Goal: Task Accomplishment & Management: Complete application form

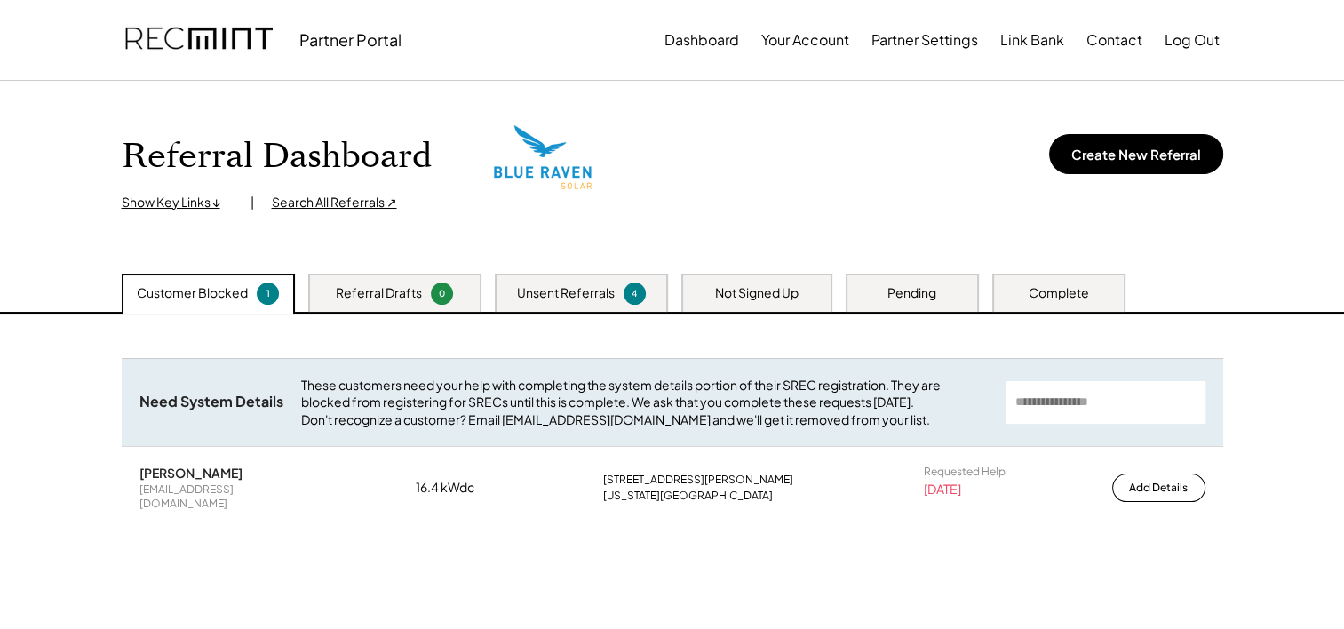
click at [749, 298] on div "Not Signed Up" at bounding box center [756, 293] width 83 height 18
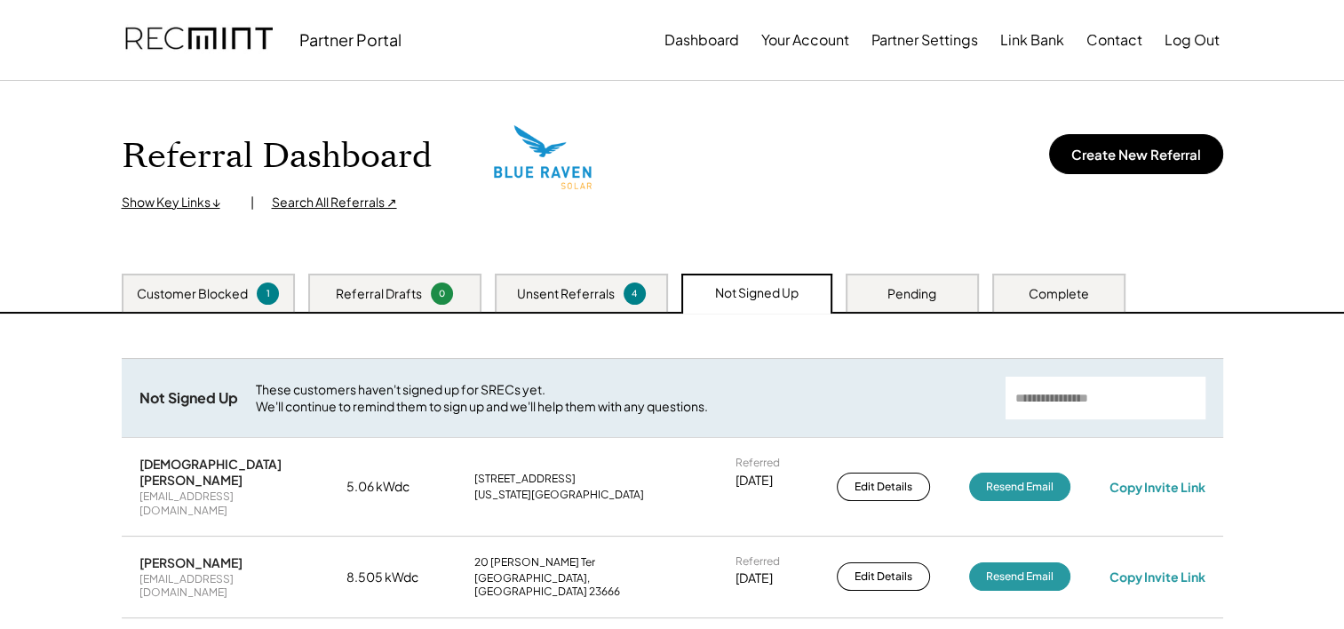
click at [941, 297] on div "Pending" at bounding box center [911, 293] width 133 height 38
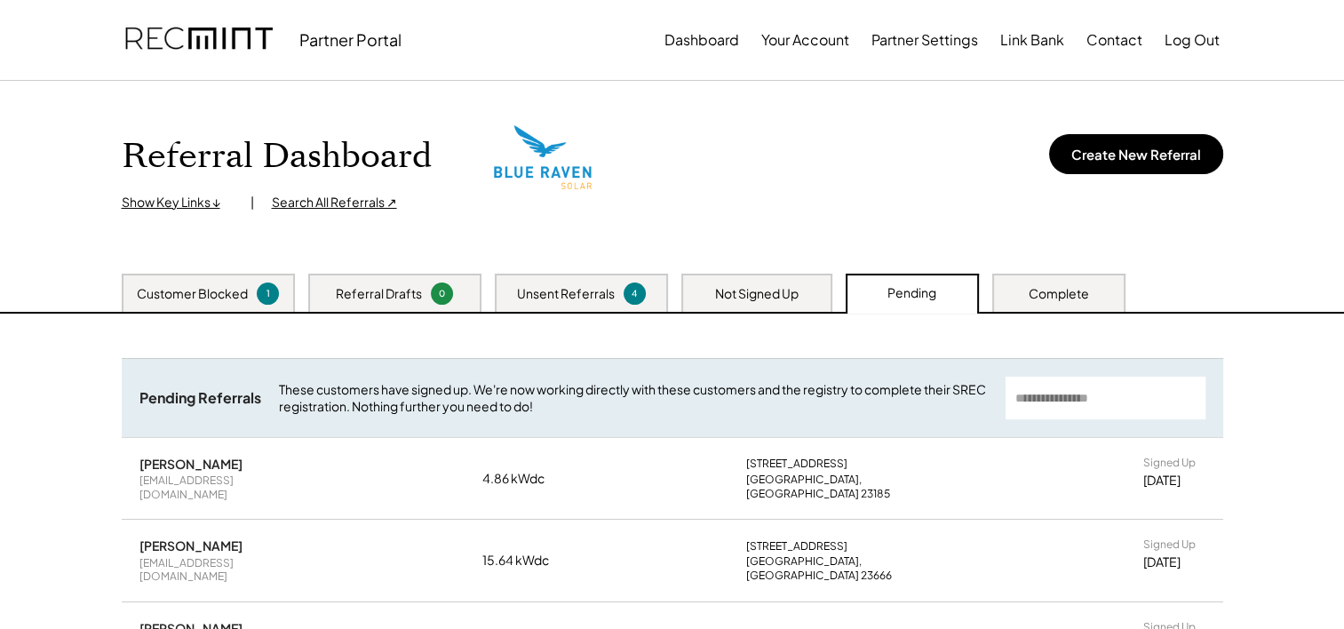
click at [750, 294] on div "Not Signed Up" at bounding box center [756, 294] width 83 height 18
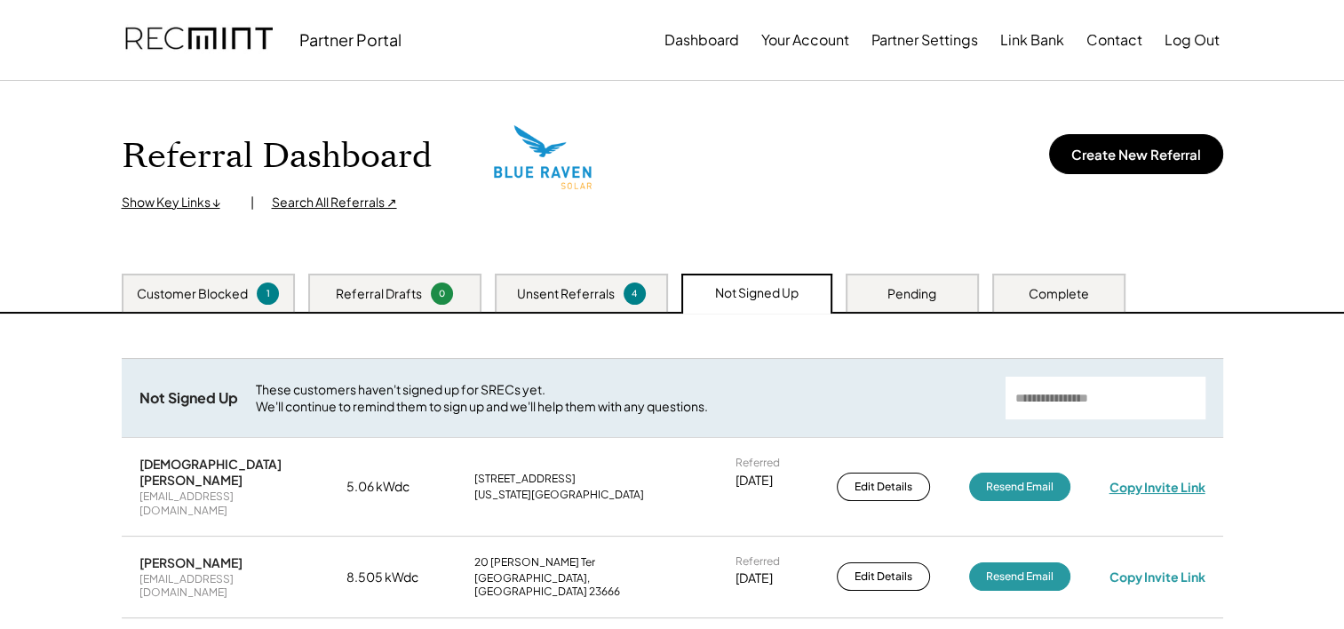
click at [1129, 479] on div "Copy Invite Link" at bounding box center [1156, 487] width 96 height 16
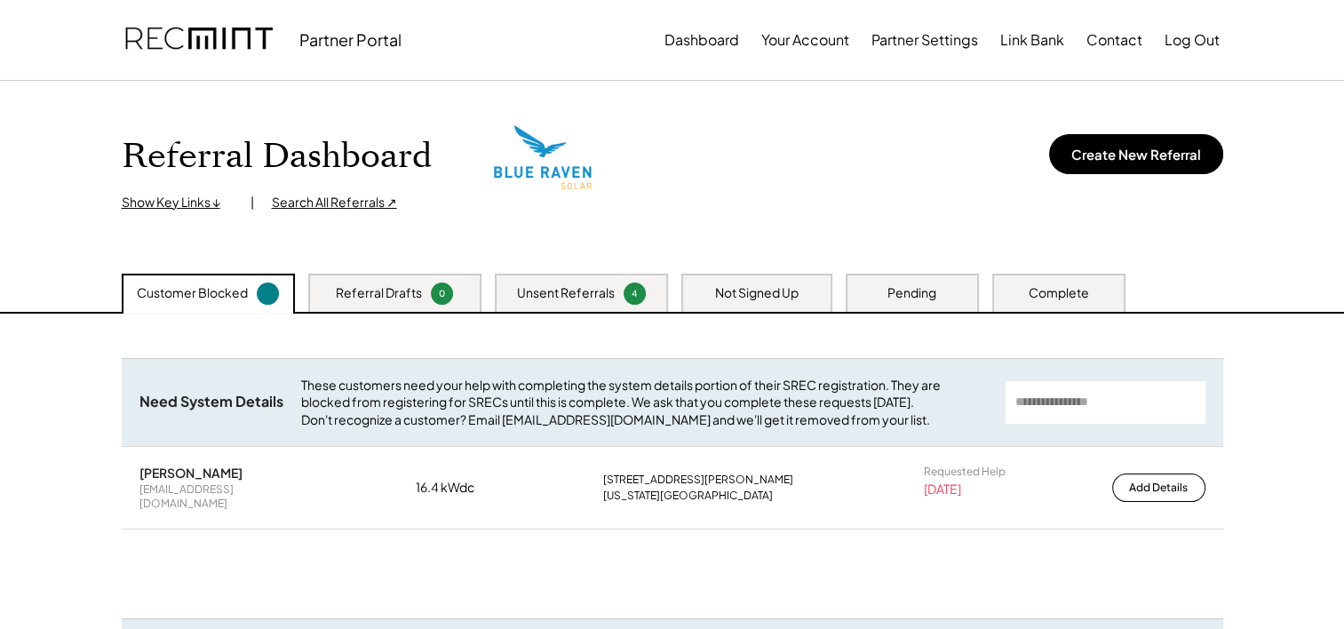
click at [924, 308] on div "Pending" at bounding box center [911, 293] width 133 height 38
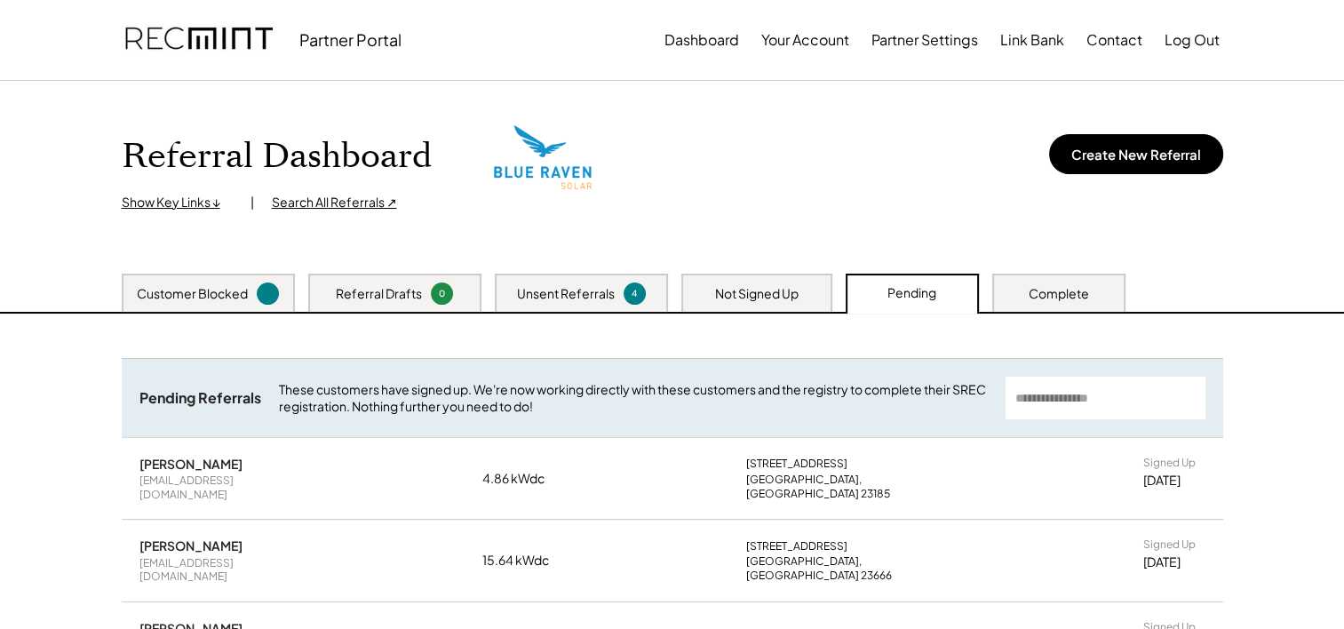
click at [799, 280] on div "Not Signed Up" at bounding box center [756, 293] width 151 height 38
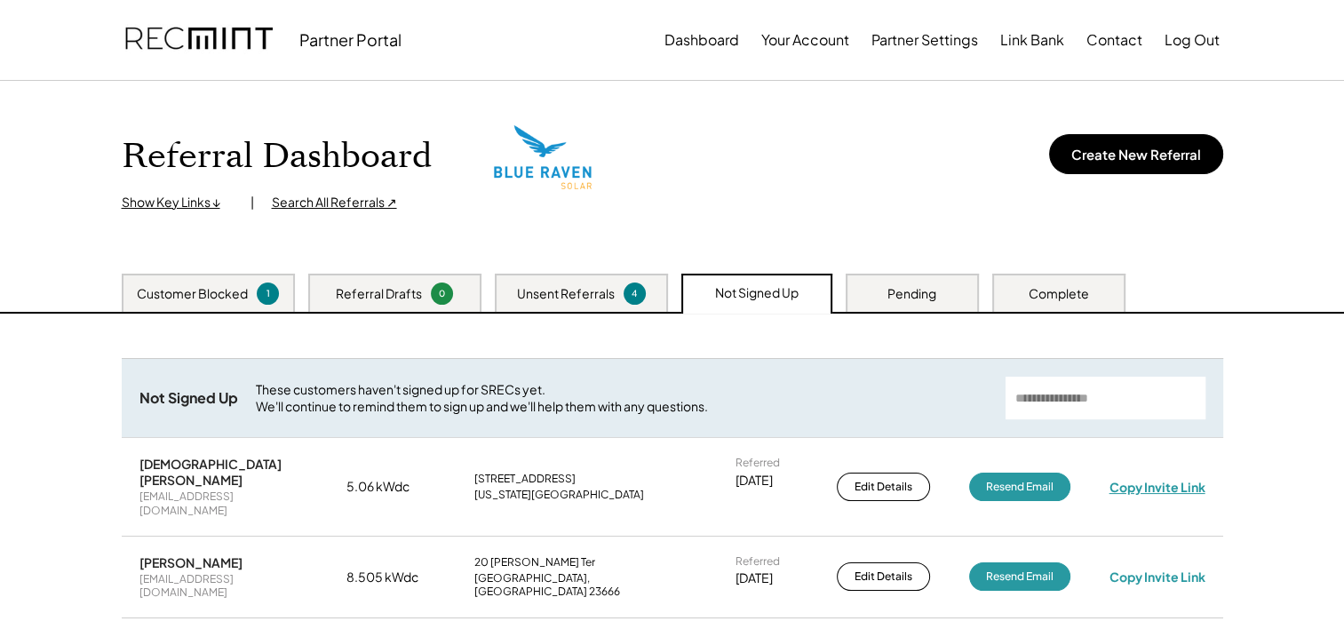
click at [1164, 479] on div "Copy Invite Link" at bounding box center [1156, 487] width 96 height 16
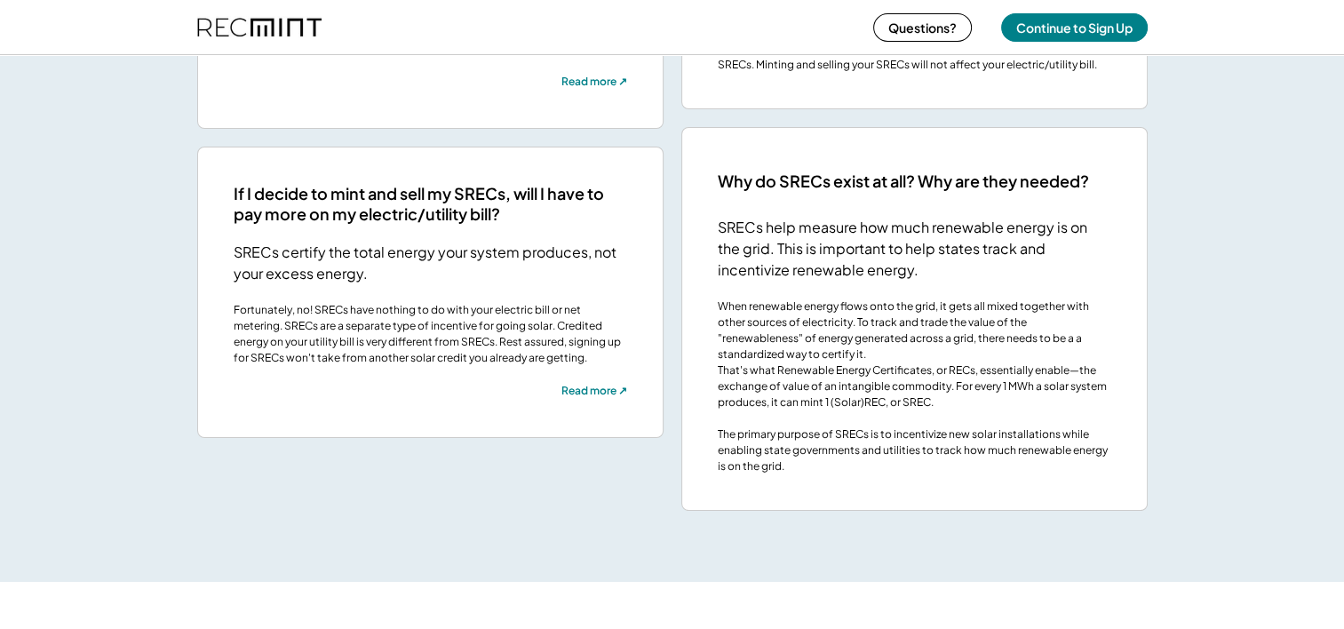
scroll to position [4144, 0]
